Goal: Information Seeking & Learning: Learn about a topic

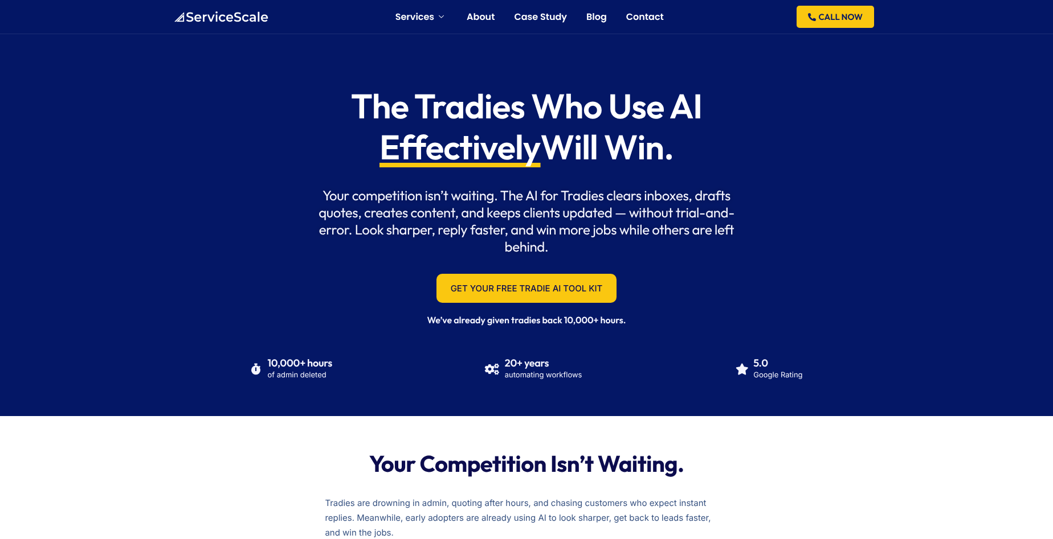
click at [244, 14] on img at bounding box center [220, 16] width 95 height 11
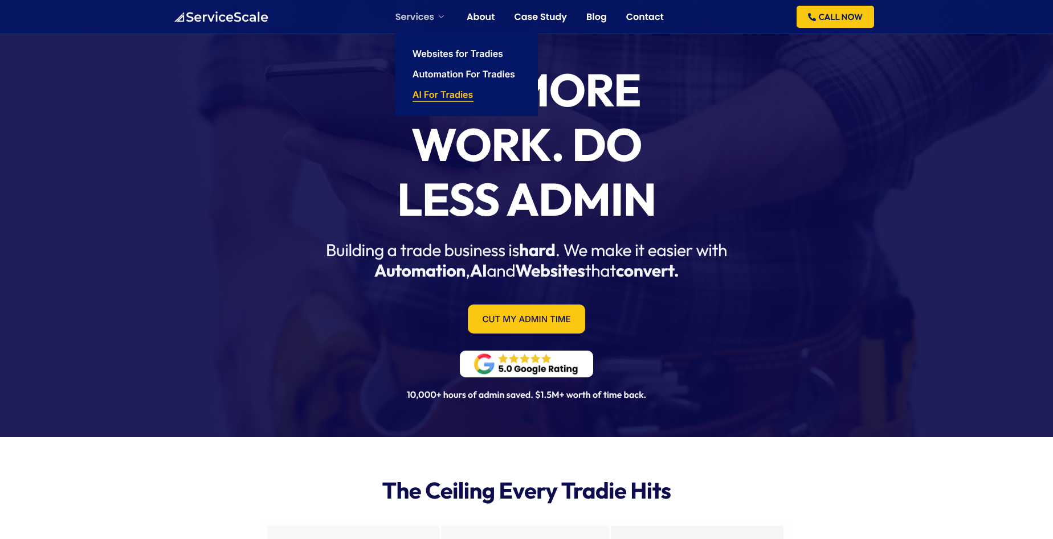
click at [446, 91] on link "AI For Tradies" at bounding box center [442, 94] width 61 height 9
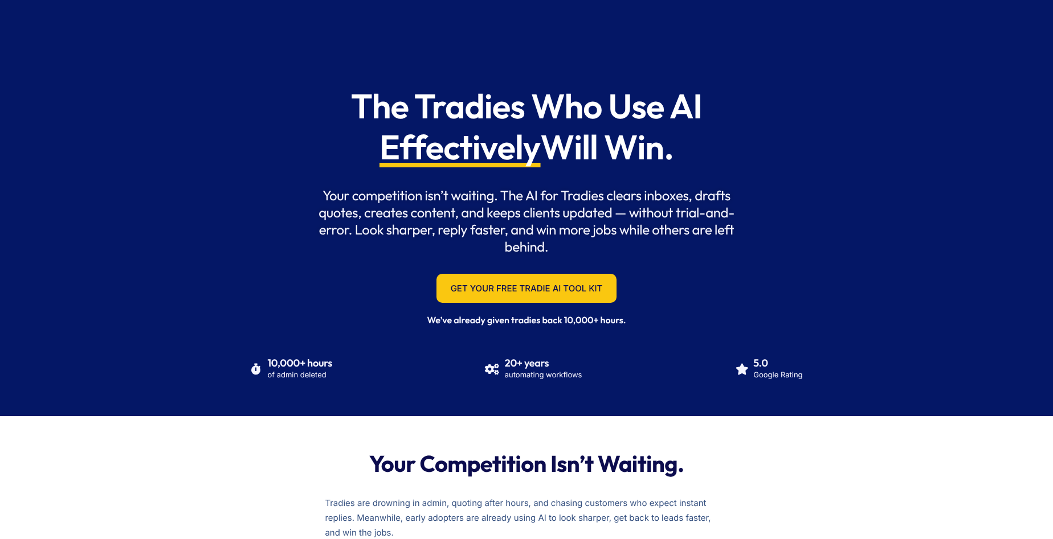
click at [485, 149] on span "Effectively" at bounding box center [459, 146] width 161 height 41
click at [515, 151] on span "Effectively" at bounding box center [459, 146] width 161 height 41
click at [550, 156] on h1 "The Tradies Who Use AI Effectively Will Win." at bounding box center [526, 126] width 429 height 82
click at [538, 154] on h1 "The Tradies Who Use AI Effectively Will Win." at bounding box center [526, 126] width 429 height 82
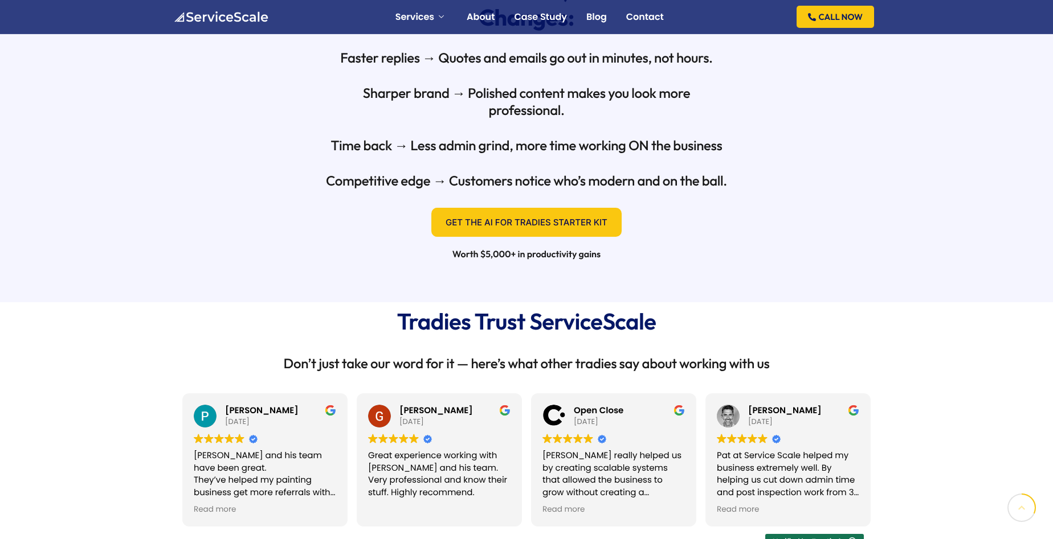
scroll to position [604, 0]
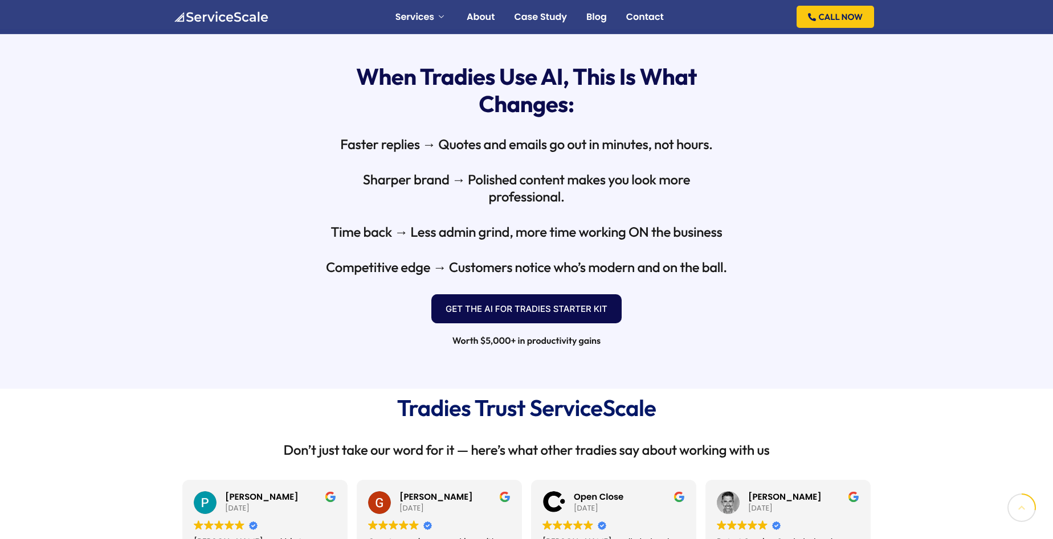
click at [574, 305] on link "Get the AI for Tradies Starter Kit" at bounding box center [526, 309] width 190 height 29
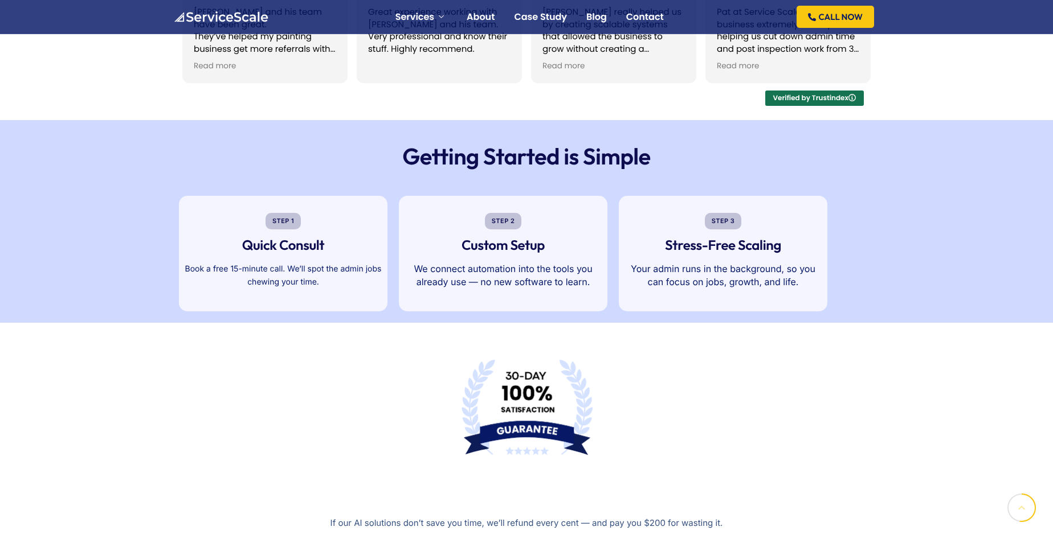
scroll to position [616, 0]
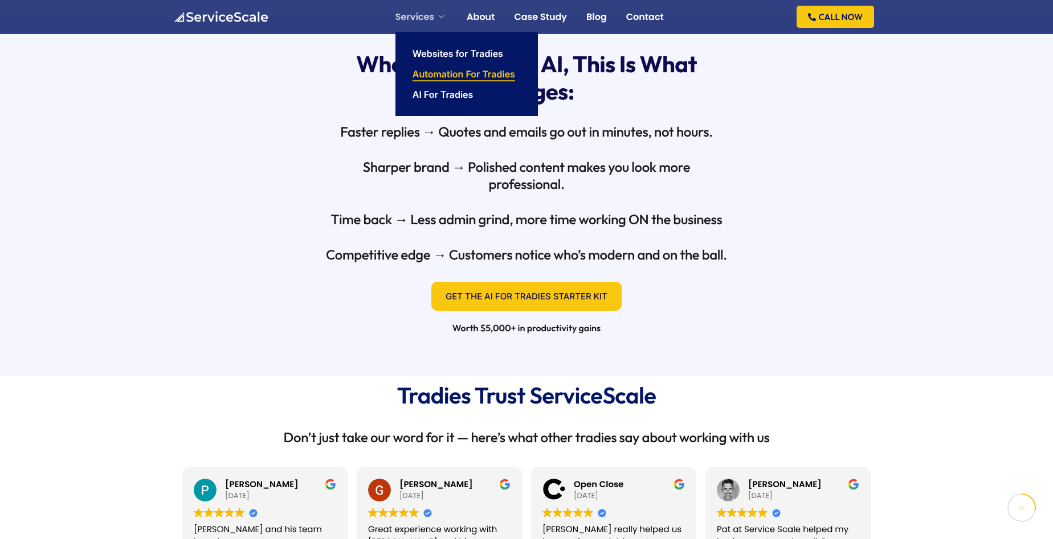
click at [445, 77] on link "Automation For Tradies" at bounding box center [463, 73] width 103 height 9
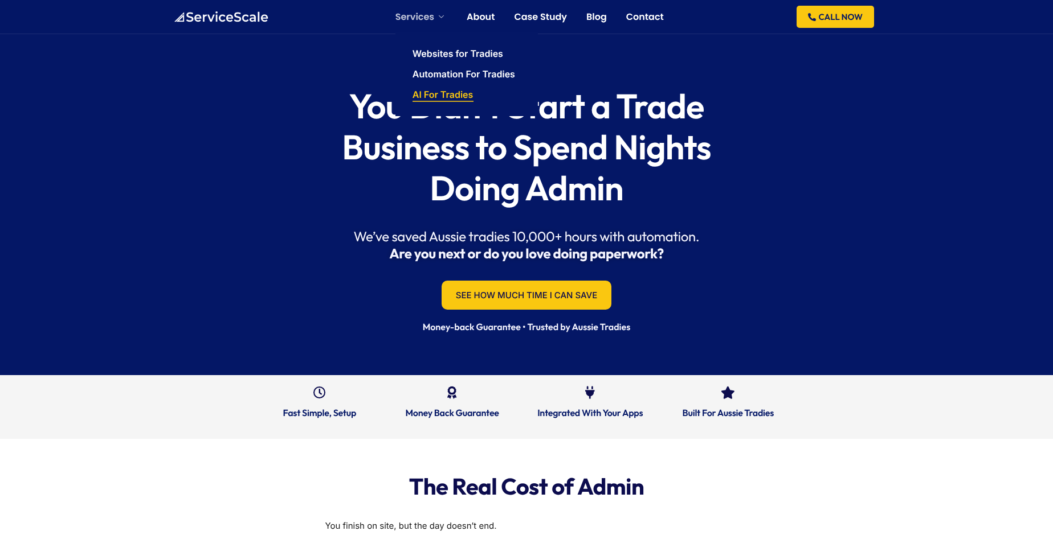
click at [447, 102] on li "AI For Tradies" at bounding box center [466, 94] width 108 height 21
click at [449, 96] on link "AI For Tradies" at bounding box center [442, 94] width 61 height 9
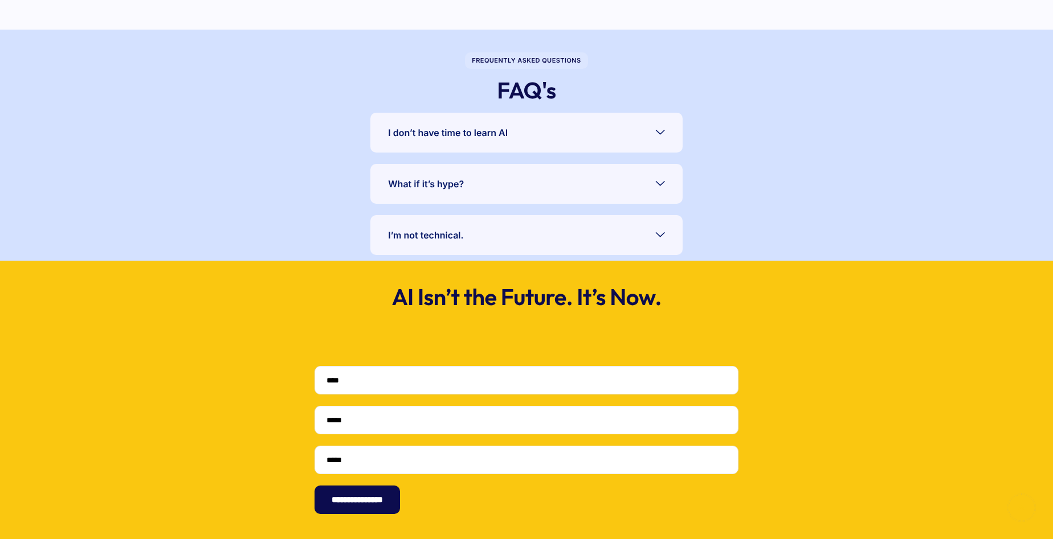
scroll to position [2157, 0]
